Goal: Task Accomplishment & Management: Use online tool/utility

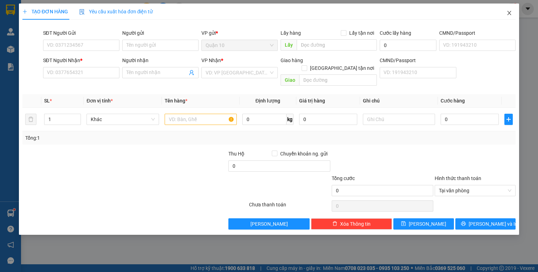
click at [510, 15] on icon "close" at bounding box center [510, 13] width 6 height 6
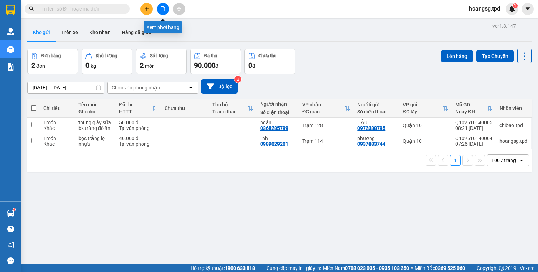
click at [165, 11] on button at bounding box center [163, 9] width 12 height 12
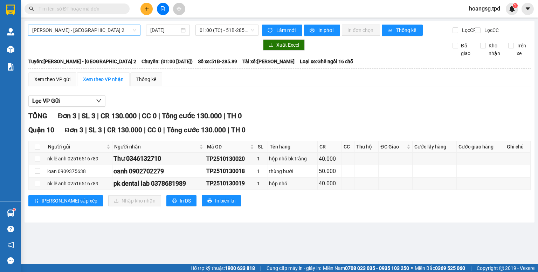
click at [68, 29] on span "[PERSON_NAME] - [GEOGRAPHIC_DATA] 2" at bounding box center [84, 30] width 104 height 11
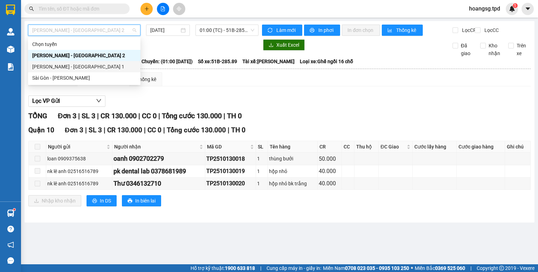
drag, startPoint x: 71, startPoint y: 74, endPoint x: 154, endPoint y: 62, distance: 83.6
click at [72, 74] on div "Sài Gòn - [PERSON_NAME]" at bounding box center [84, 78] width 104 height 8
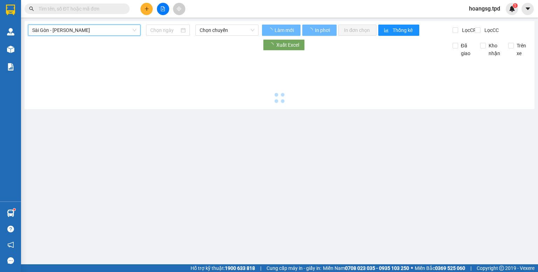
type input "[DATE]"
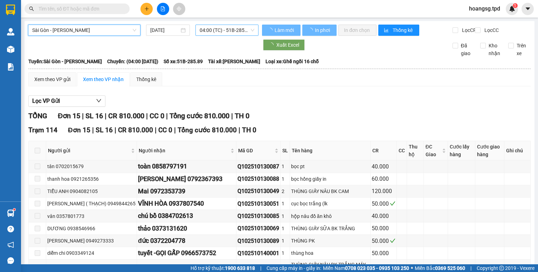
click at [233, 31] on span "04:00 (TC) - 51B-285.89" at bounding box center [227, 30] width 55 height 11
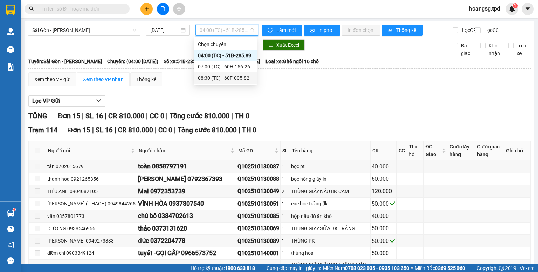
drag, startPoint x: 233, startPoint y: 76, endPoint x: 240, endPoint y: 59, distance: 18.2
click at [233, 76] on div "08:30 (TC) - 60F-005.82" at bounding box center [225, 78] width 55 height 8
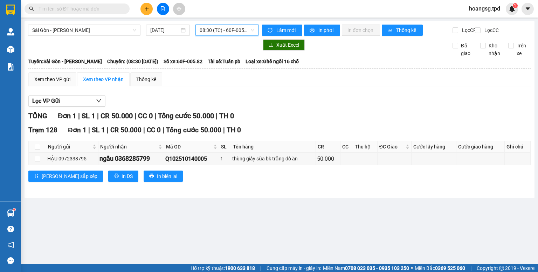
click at [250, 26] on span "08:30 (TC) - 60F-005.82" at bounding box center [227, 30] width 55 height 11
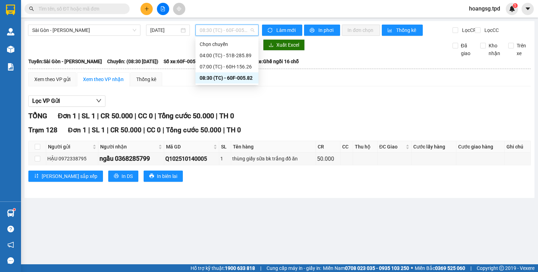
drag, startPoint x: 195, startPoint y: 92, endPoint x: 141, endPoint y: 97, distance: 54.2
click at [193, 93] on div "Xem theo VP gửi Xem theo VP nhận Thống kê Lọc VP Gửi TỔNG Đơn 1 | SL 1 | CR 50…" at bounding box center [279, 131] width 503 height 118
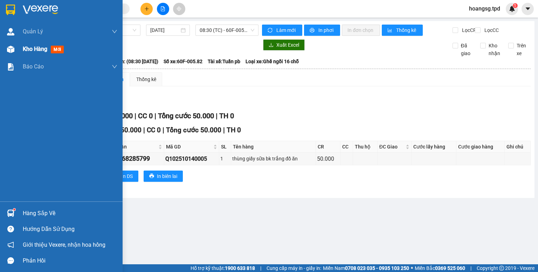
click at [56, 53] on span "mới" at bounding box center [57, 50] width 13 height 8
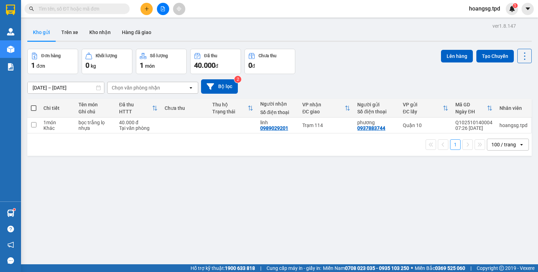
drag, startPoint x: 35, startPoint y: 108, endPoint x: 159, endPoint y: 81, distance: 127.7
click at [35, 108] on span at bounding box center [34, 108] width 6 height 6
click at [34, 104] on input "checkbox" at bounding box center [34, 104] width 0 height 0
checkbox input "true"
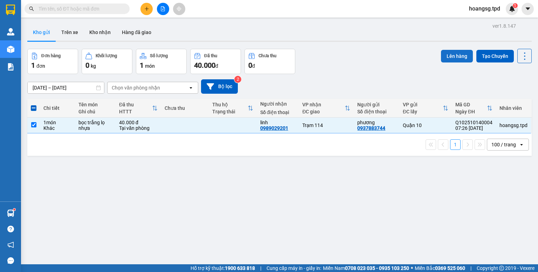
click at [443, 53] on button "Lên hàng" at bounding box center [457, 56] width 32 height 13
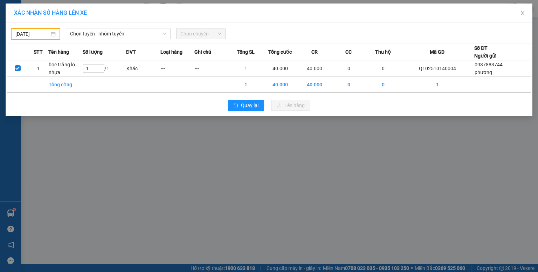
click at [24, 33] on body "Kết quả tìm kiếm ( 18 ) Bộ lọc Mã ĐH Trạng thái Món hàng Thu hộ Tổng cước Chưa …" at bounding box center [269, 136] width 538 height 272
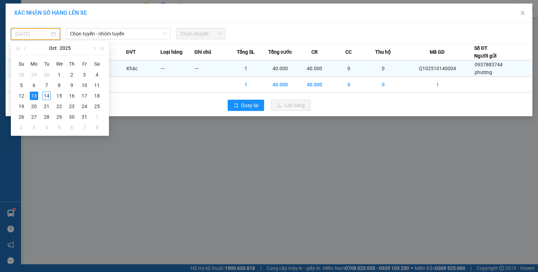
drag, startPoint x: 45, startPoint y: 95, endPoint x: 64, endPoint y: 65, distance: 36.3
click at [46, 94] on div "14" at bounding box center [46, 95] width 8 height 8
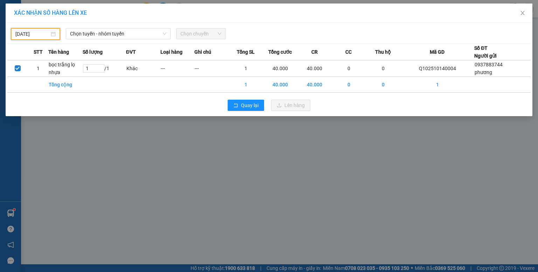
type input "[DATE]"
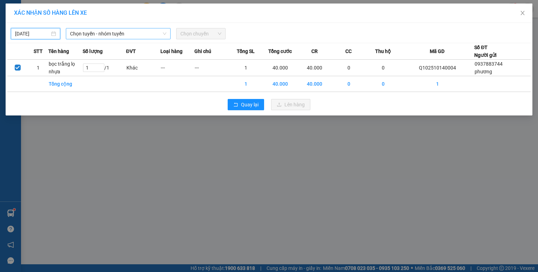
click at [87, 32] on span "Chọn tuyến - nhóm tuyến" at bounding box center [118, 33] width 96 height 11
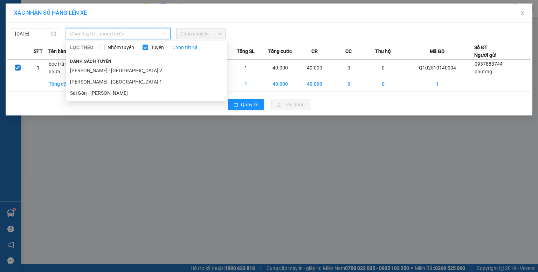
click at [95, 93] on li "Sài Gòn - [PERSON_NAME]" at bounding box center [146, 92] width 161 height 11
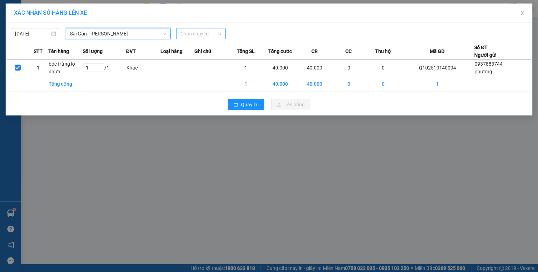
click at [184, 31] on span "Chọn chuyến" at bounding box center [200, 33] width 41 height 11
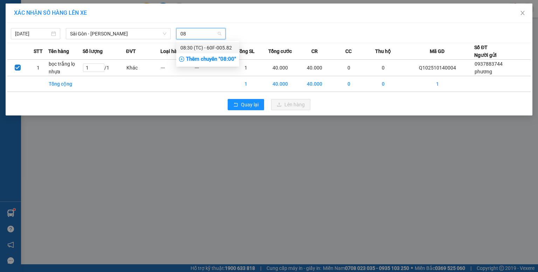
type input "08"
drag, startPoint x: 200, startPoint y: 57, endPoint x: 207, endPoint y: 57, distance: 7.0
click at [200, 57] on div "Thêm chuyến " 08:00 "" at bounding box center [207, 59] width 63 height 12
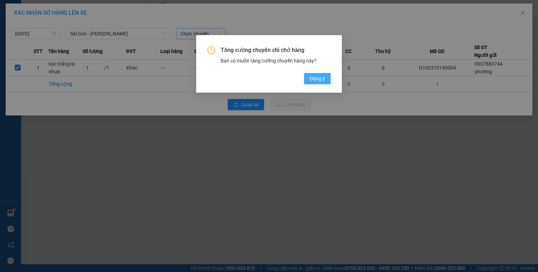
drag, startPoint x: 310, startPoint y: 78, endPoint x: 280, endPoint y: 69, distance: 31.8
click at [310, 78] on span "Đồng ý" at bounding box center [317, 79] width 15 height 8
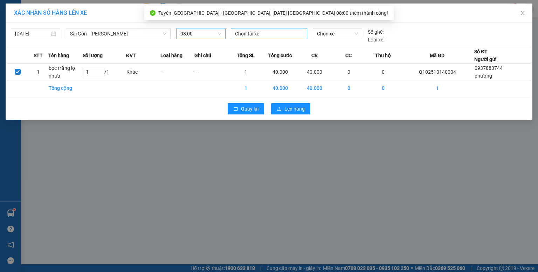
click at [252, 35] on div at bounding box center [269, 33] width 73 height 8
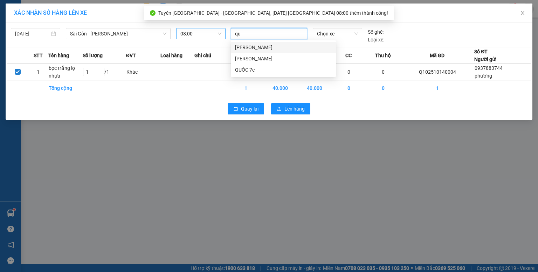
type input "quo"
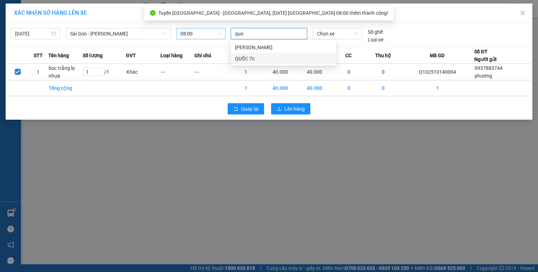
drag, startPoint x: 250, startPoint y: 54, endPoint x: 311, endPoint y: 41, distance: 62.5
click at [251, 54] on div "QUỐC 7c" at bounding box center [283, 58] width 105 height 11
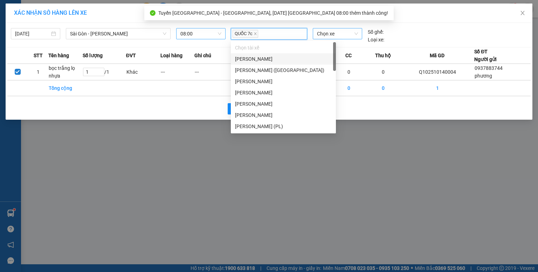
click at [326, 32] on span "Chọn xe" at bounding box center [337, 33] width 41 height 11
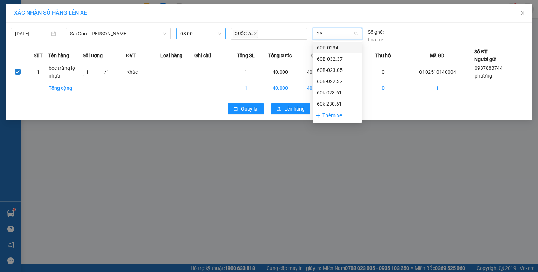
type input "230"
click at [326, 59] on div "60k-230.61" at bounding box center [337, 59] width 41 height 8
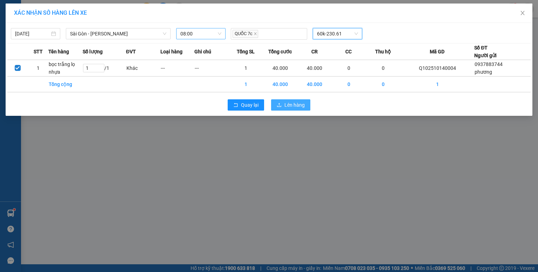
click at [300, 103] on span "Lên hàng" at bounding box center [295, 105] width 20 height 8
